Goal: Find specific page/section: Find specific page/section

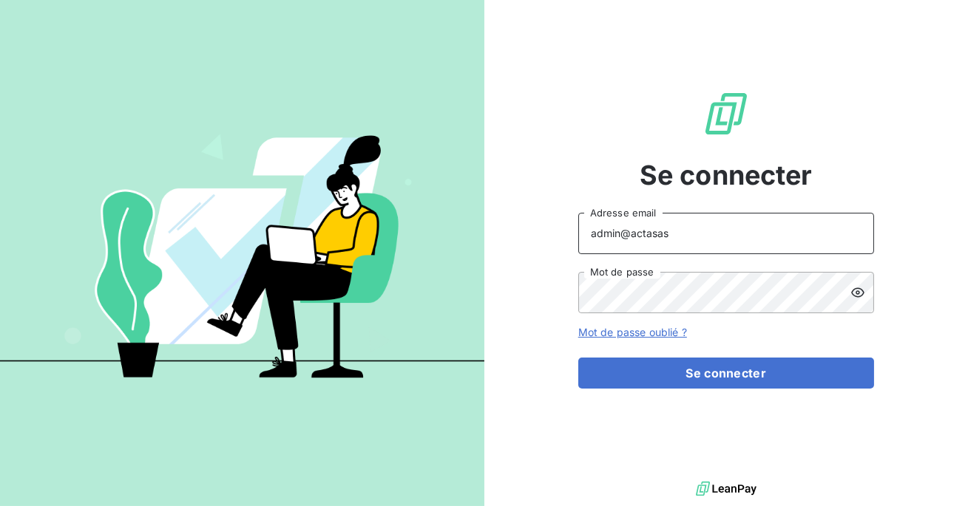
click at [718, 232] on input "admin@actasas" at bounding box center [726, 233] width 296 height 41
type input "admin@serpe"
click at [578, 358] on button "Se connecter" at bounding box center [726, 373] width 296 height 31
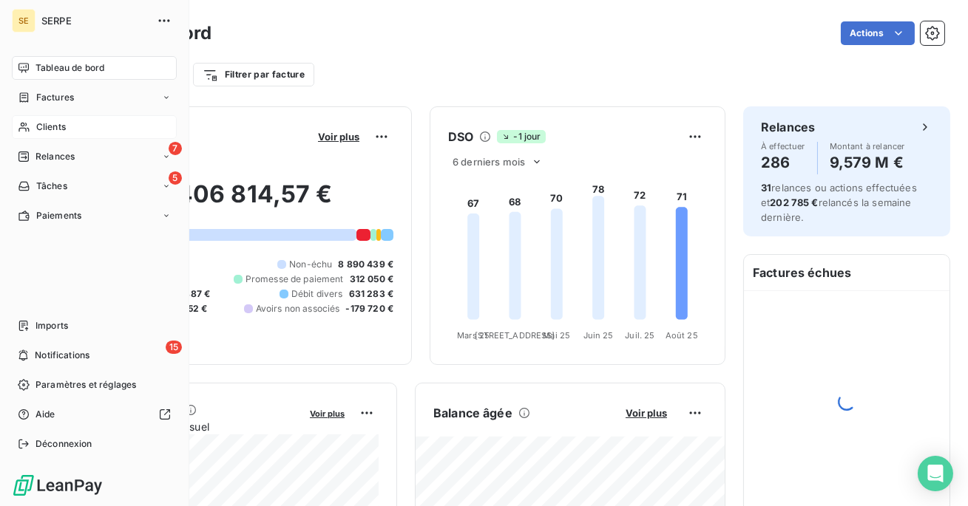
click at [62, 136] on div "Clients" at bounding box center [94, 127] width 165 height 24
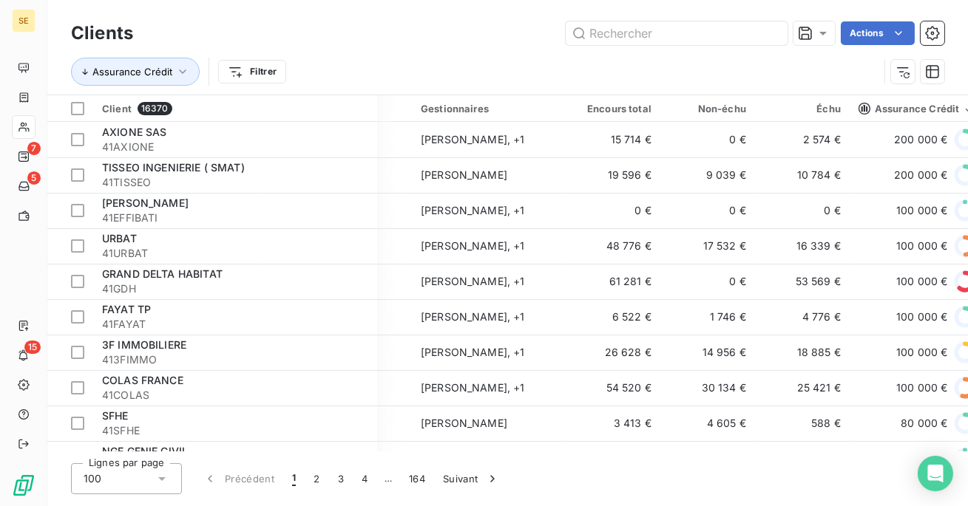
scroll to position [0, 274]
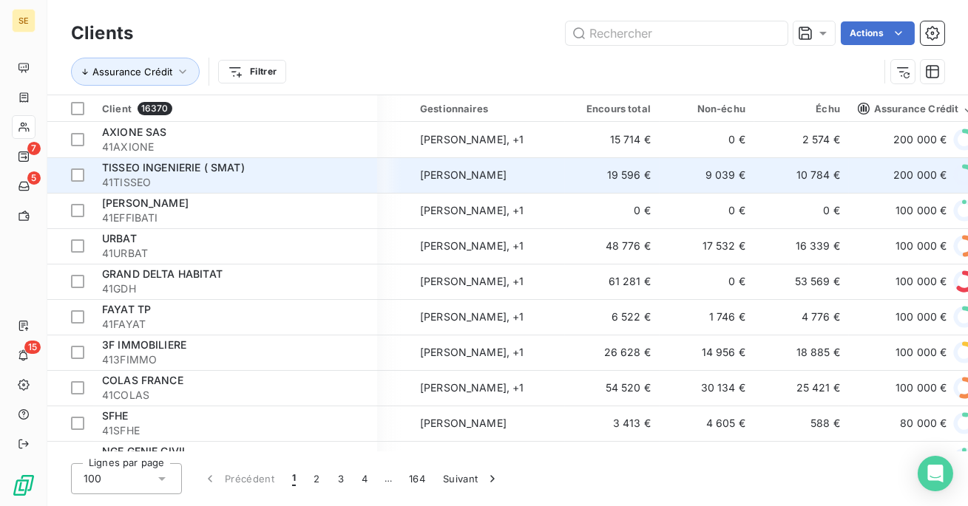
click at [478, 180] on span "[PERSON_NAME]" at bounding box center [463, 175] width 87 height 13
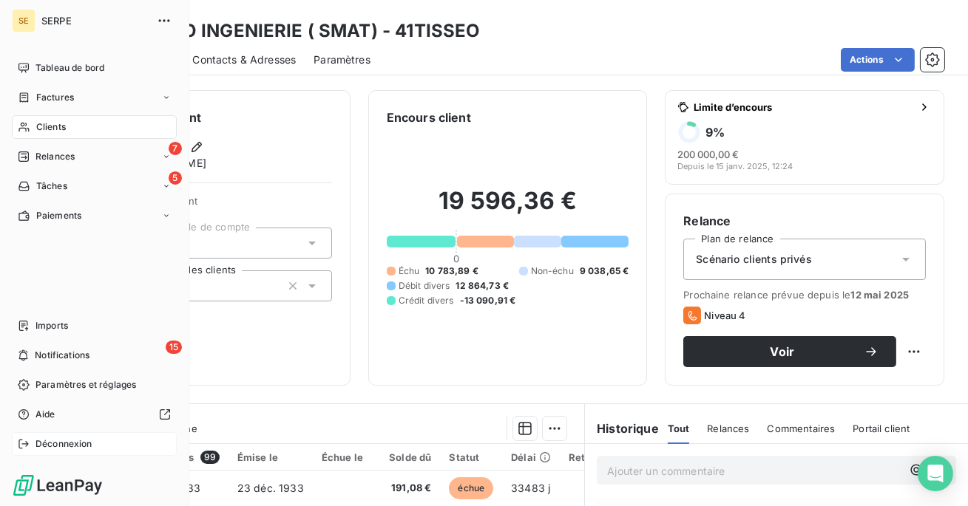
click at [66, 443] on span "Déconnexion" at bounding box center [63, 444] width 57 height 13
